Goal: Check status

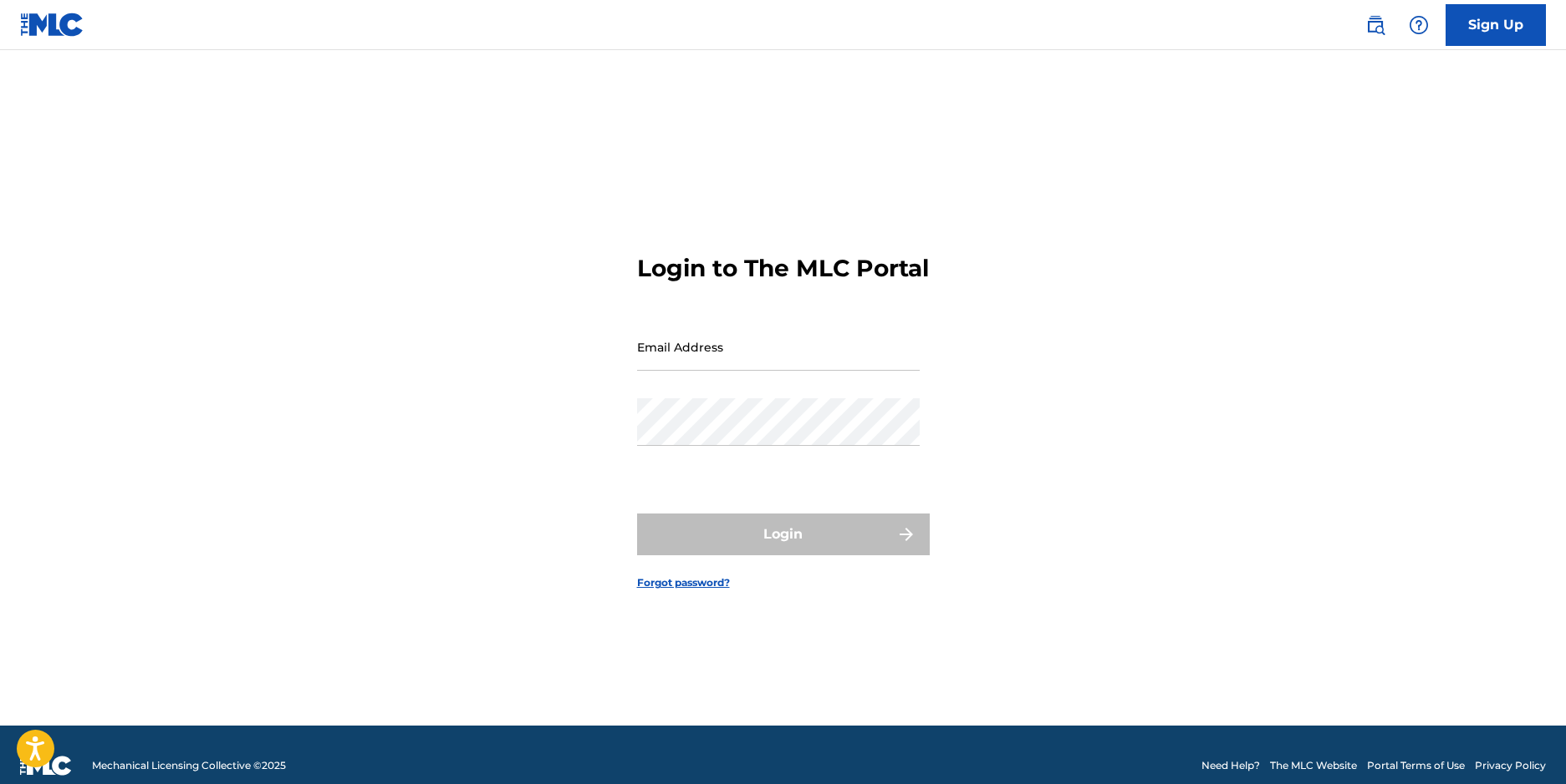
type input "[EMAIL_ADDRESS][DOMAIN_NAME]"
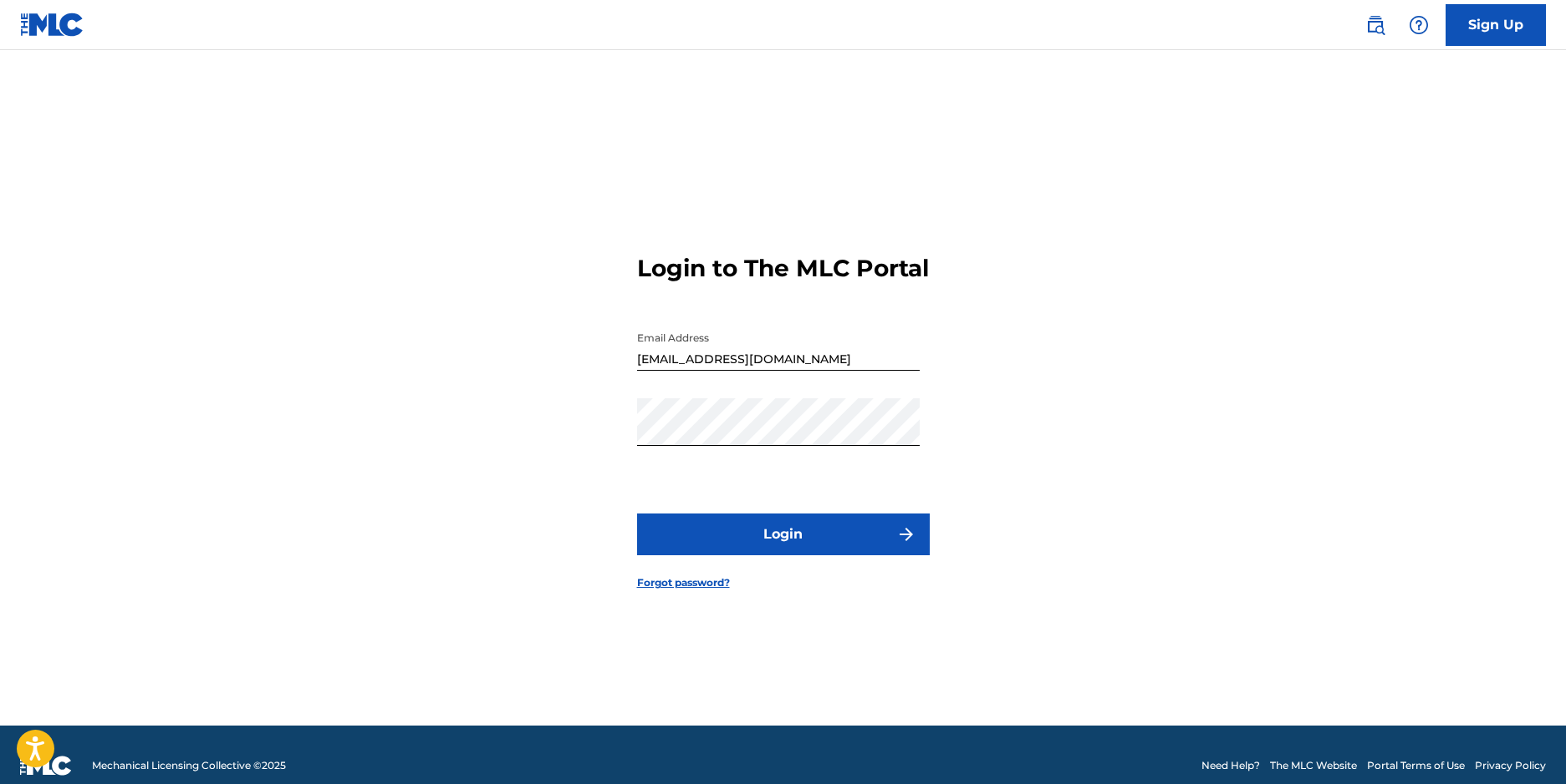
click at [789, 547] on div "Login" at bounding box center [783, 534] width 292 height 42
click at [787, 550] on button "Login" at bounding box center [783, 534] width 292 height 42
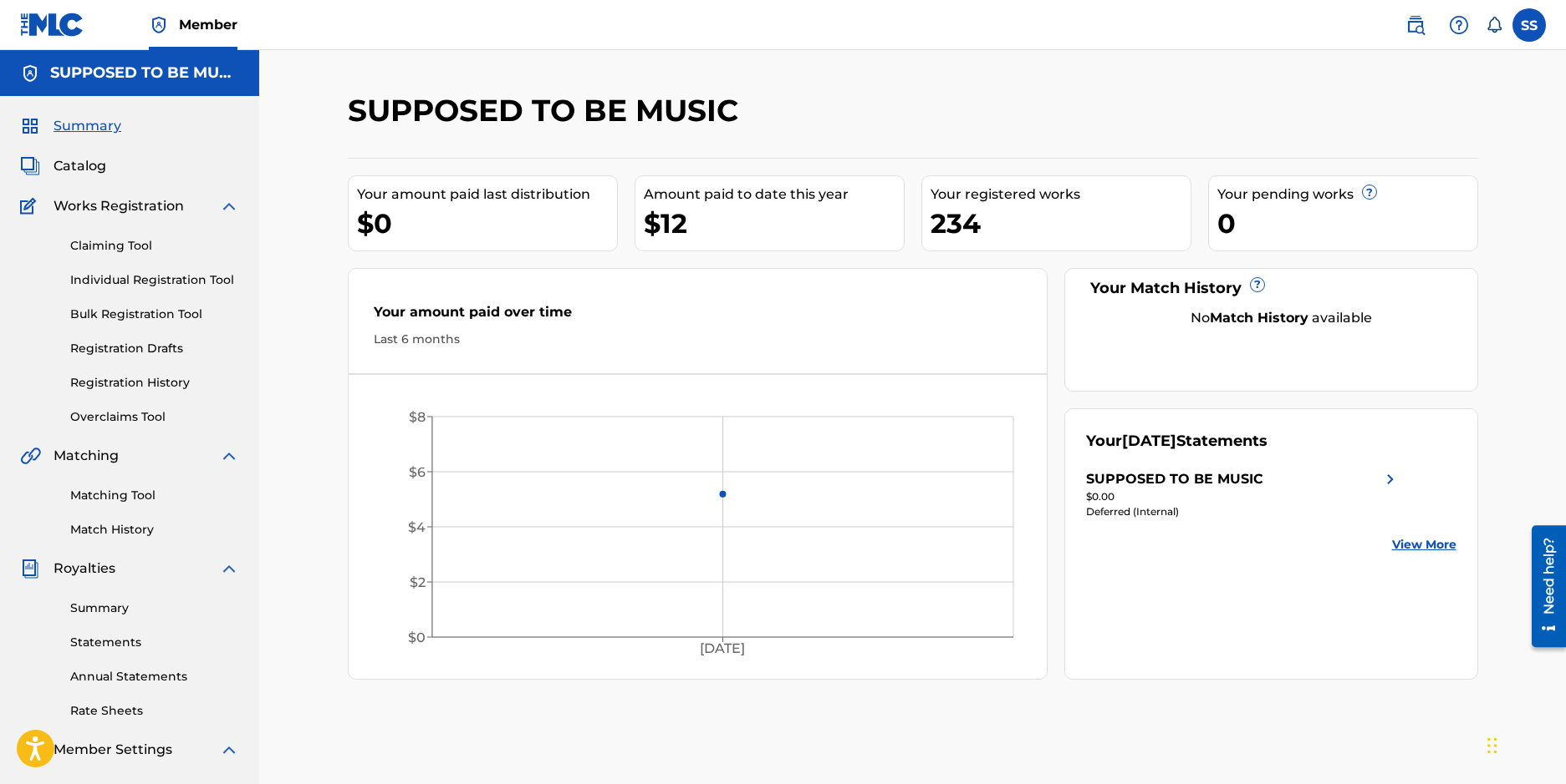
click at [127, 641] on link "Statements" at bounding box center [155, 643] width 169 height 18
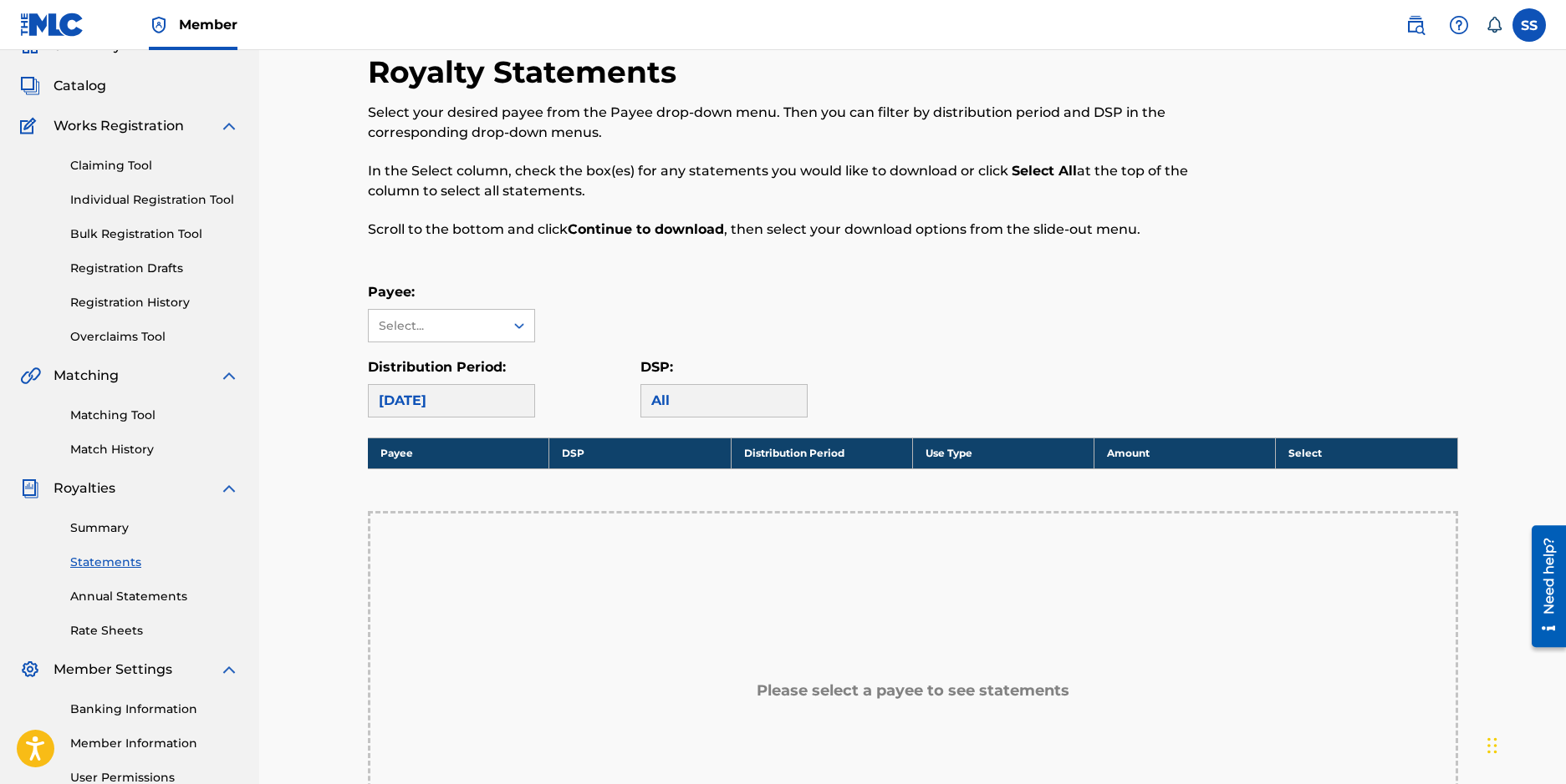
scroll to position [82, 0]
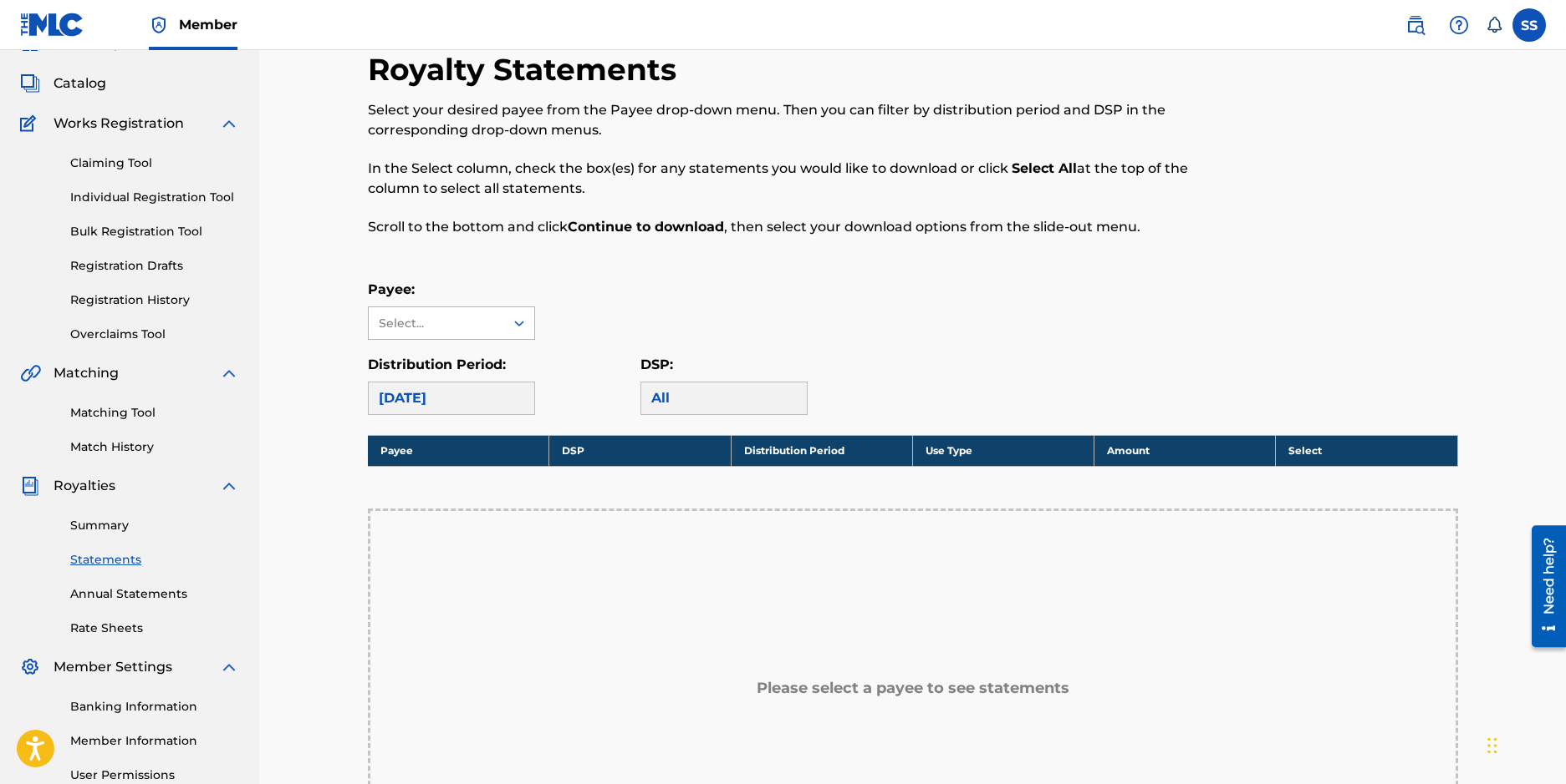
click at [520, 319] on icon at bounding box center [519, 322] width 17 height 17
click at [458, 360] on div "SUPPOSED TO BE MUSIC" at bounding box center [451, 370] width 166 height 62
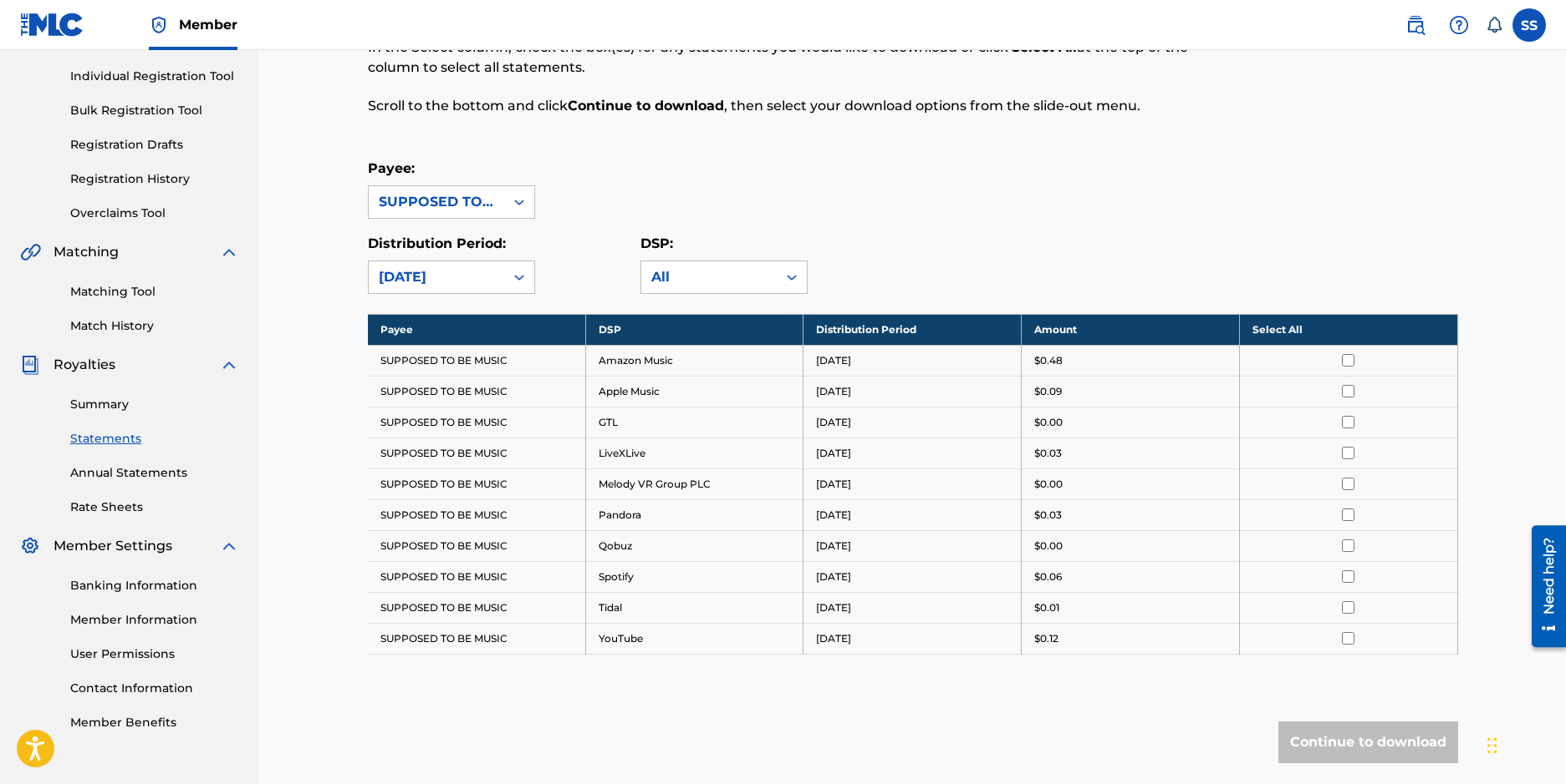
scroll to position [207, 0]
